Goal: Information Seeking & Learning: Learn about a topic

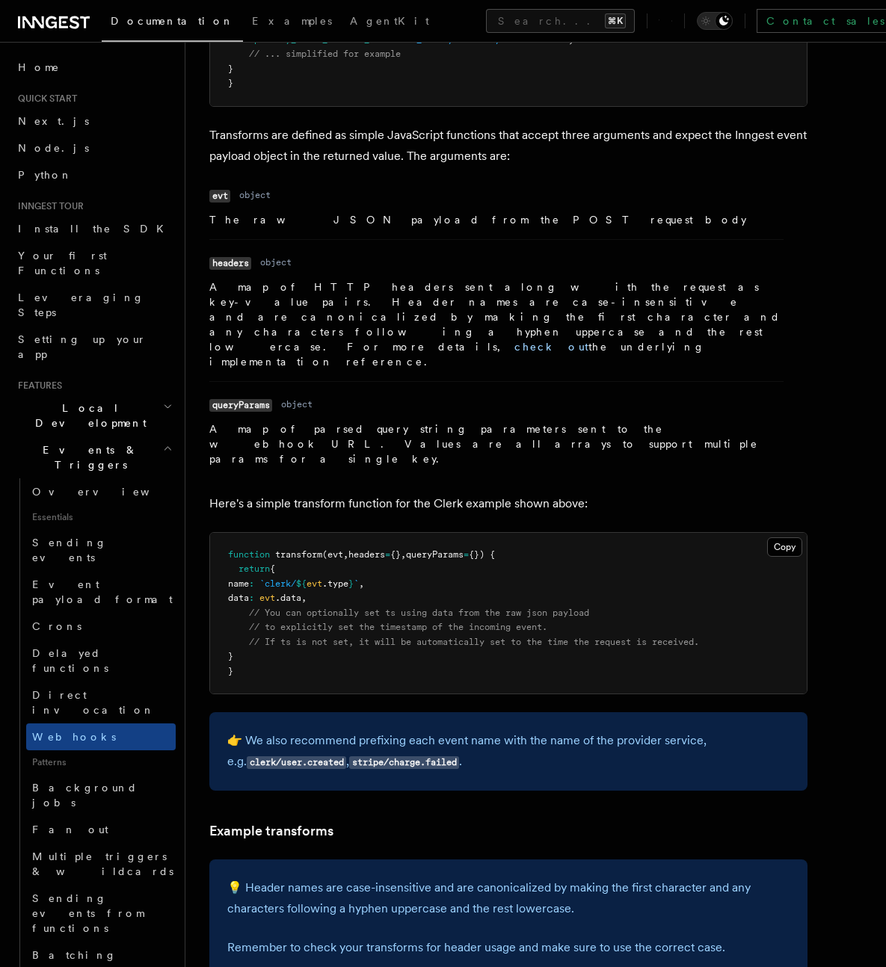
scroll to position [1805, 0]
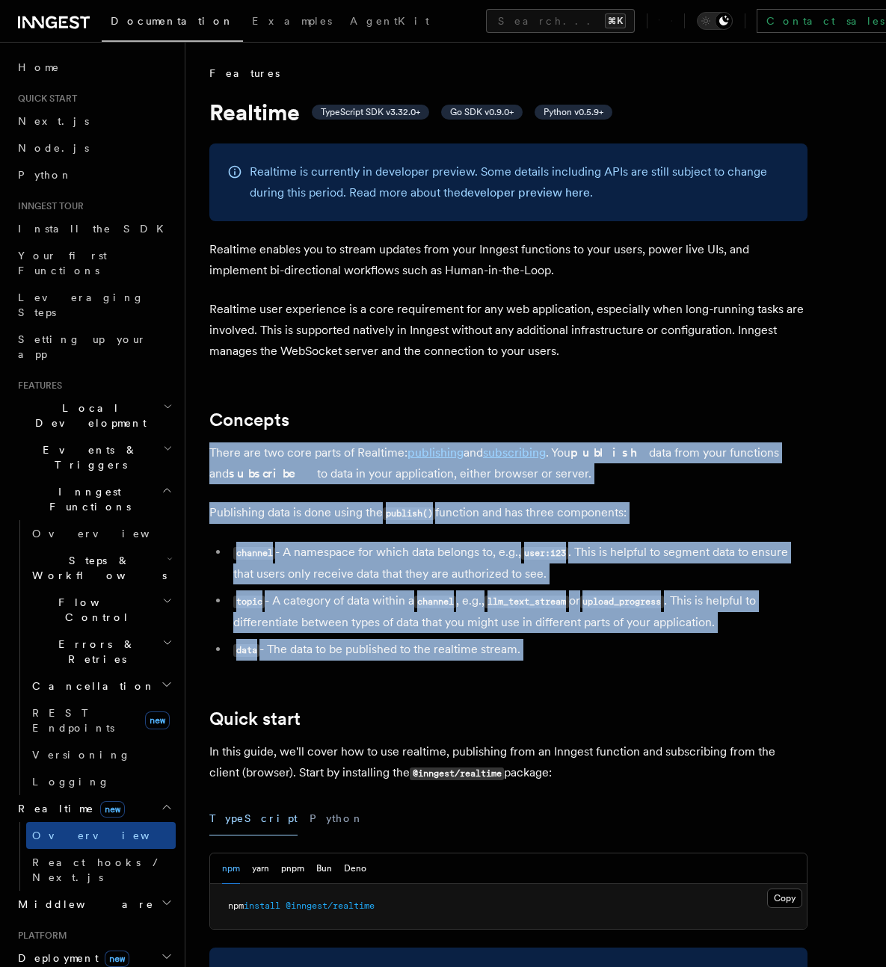
drag, startPoint x: 598, startPoint y: 680, endPoint x: 197, endPoint y: 434, distance: 470.2
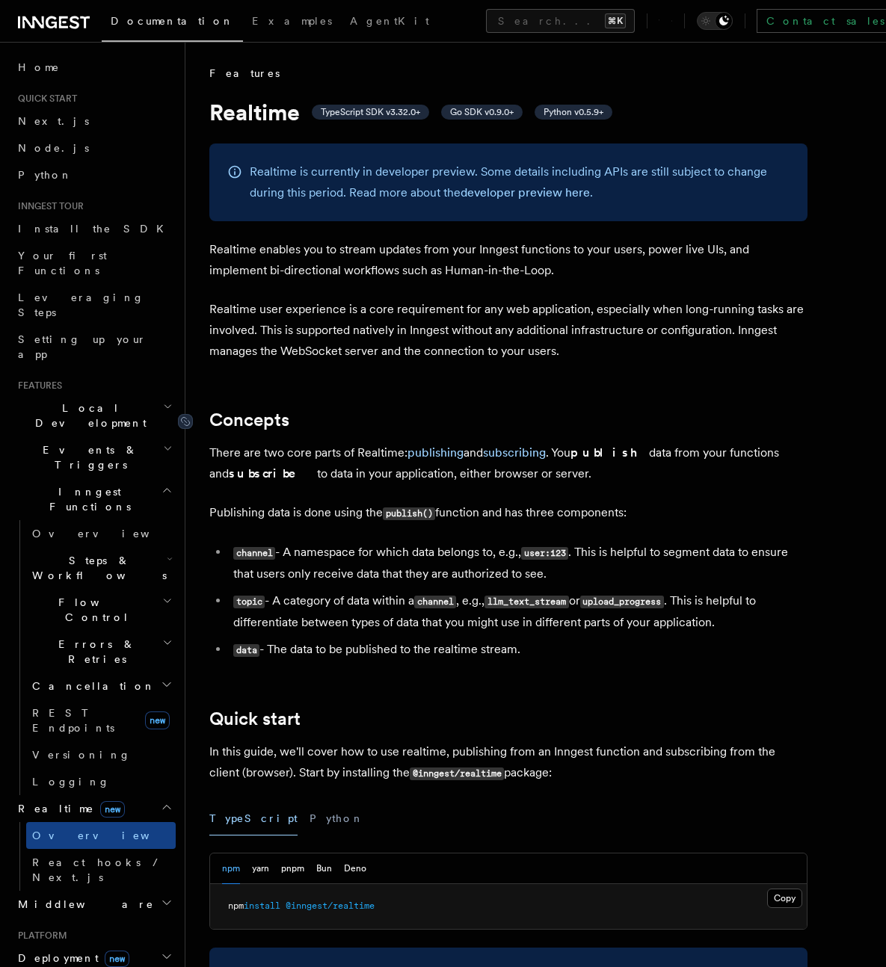
drag, startPoint x: 203, startPoint y: 431, endPoint x: 212, endPoint y: 419, distance: 15.0
click at [358, 457] on p "There are two core parts of Realtime: publishing and subscribing . You publish …" at bounding box center [508, 464] width 598 height 42
